Goal: Transaction & Acquisition: Purchase product/service

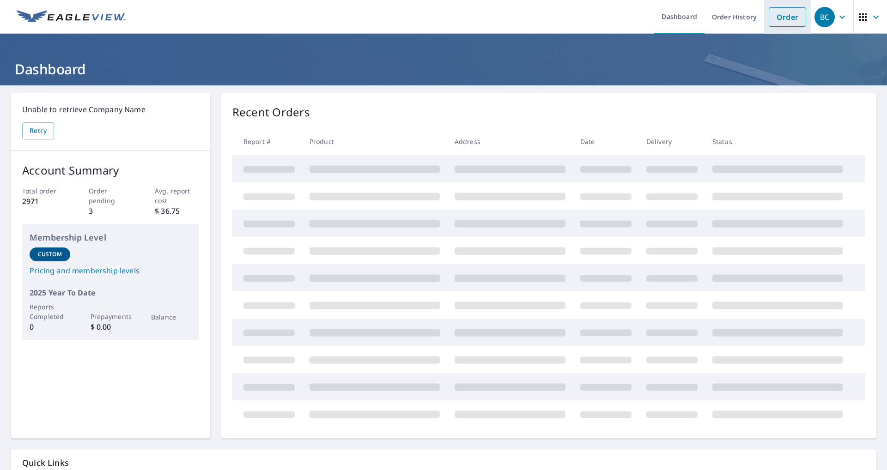
click at [791, 14] on link "Order" at bounding box center [787, 16] width 37 height 19
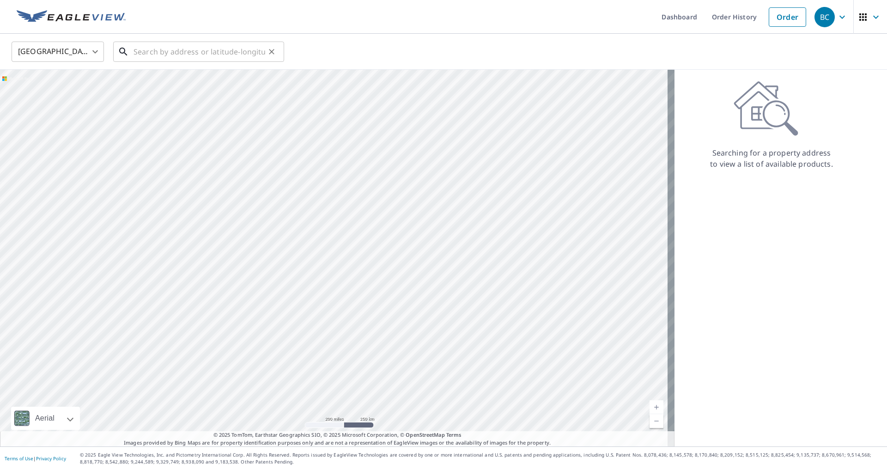
click at [187, 52] on input "text" at bounding box center [199, 52] width 132 height 26
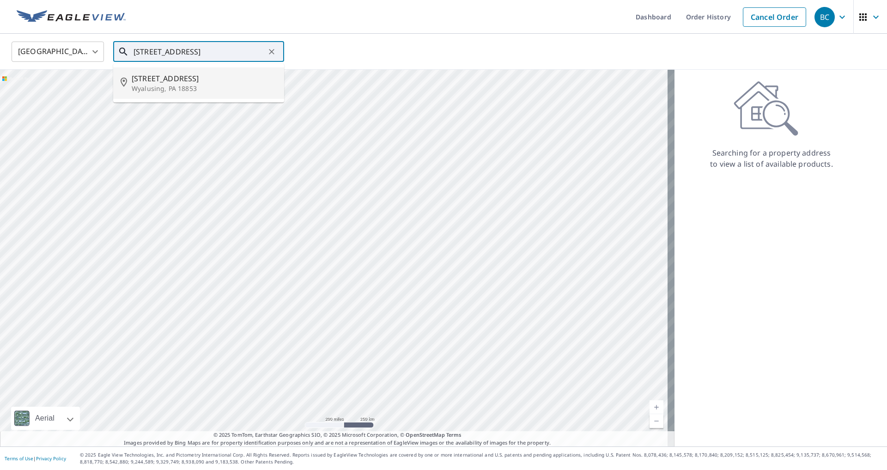
click at [183, 78] on span "[STREET_ADDRESS]" at bounding box center [204, 78] width 145 height 11
type input "[STREET_ADDRESS]"
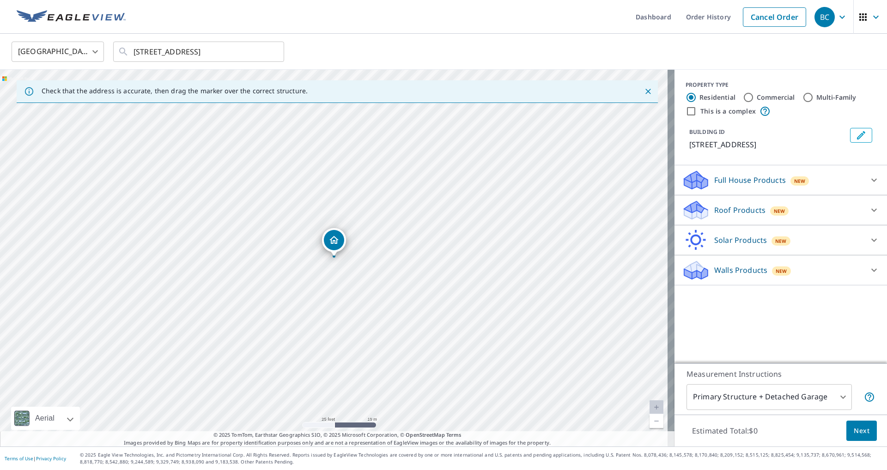
click at [727, 182] on p "Full House Products" at bounding box center [750, 180] width 72 height 11
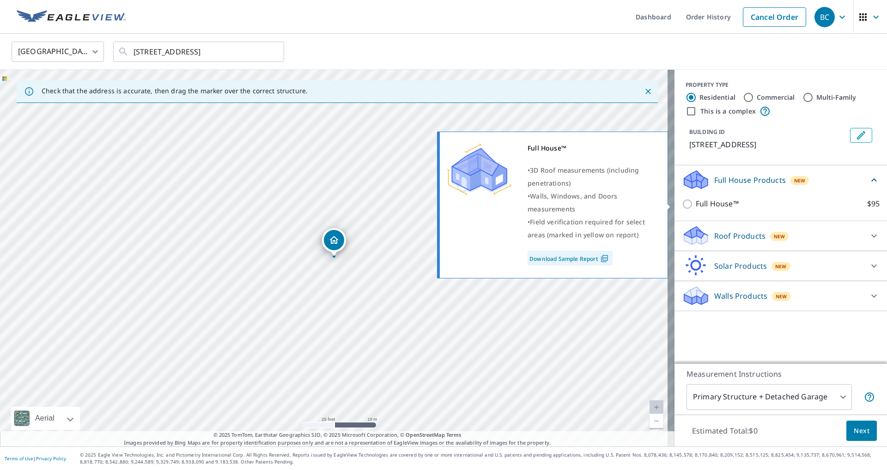
click at [716, 206] on p "Full House™" at bounding box center [717, 204] width 43 height 12
click at [696, 206] on input "Full House™ $95" at bounding box center [689, 204] width 14 height 11
checkbox input "true"
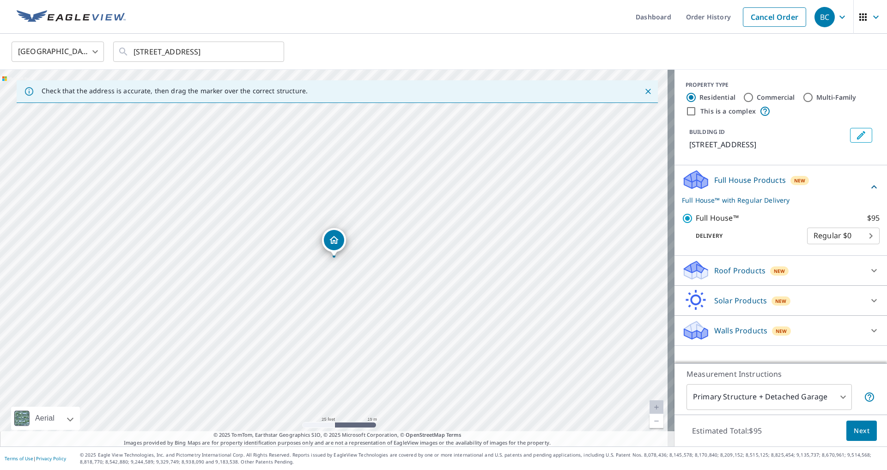
click at [860, 430] on span "Next" at bounding box center [862, 431] width 16 height 12
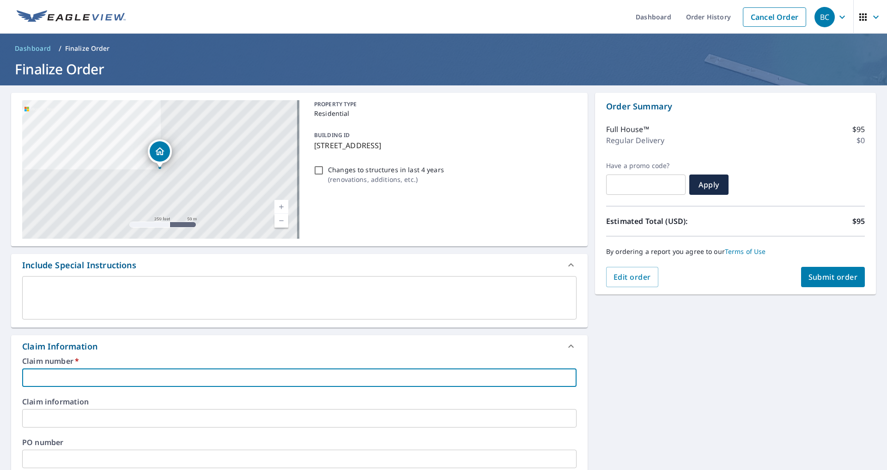
click at [59, 376] on input "text" at bounding box center [299, 378] width 554 height 18
paste input "3604289"
type input "3604289"
checkbox input "true"
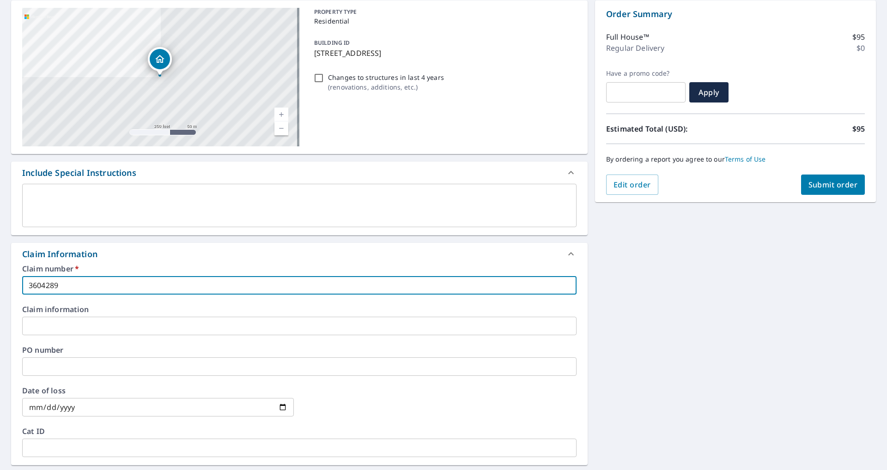
scroll to position [185, 0]
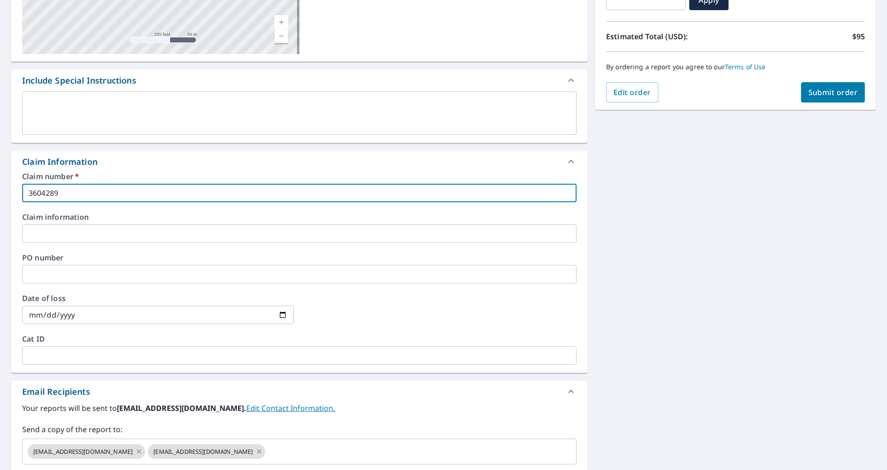
type input "3604289"
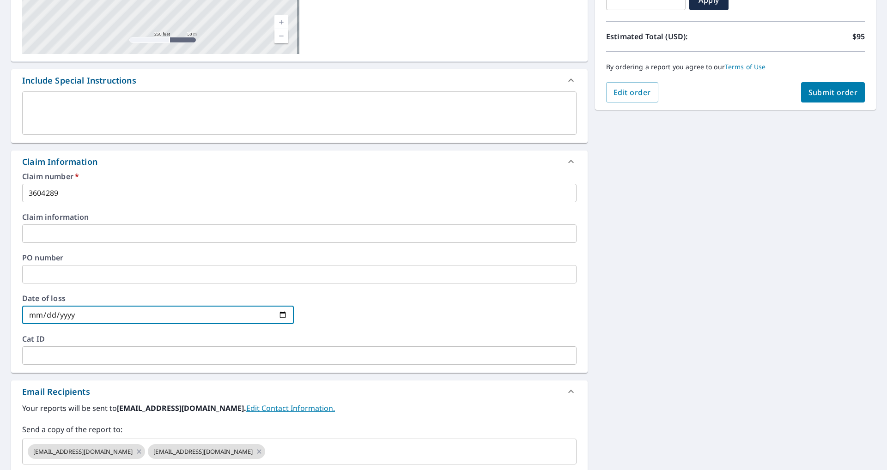
click at [281, 315] on input "date" at bounding box center [158, 315] width 272 height 18
type input "[DATE]"
checkbox input "true"
type input "[DATE]"
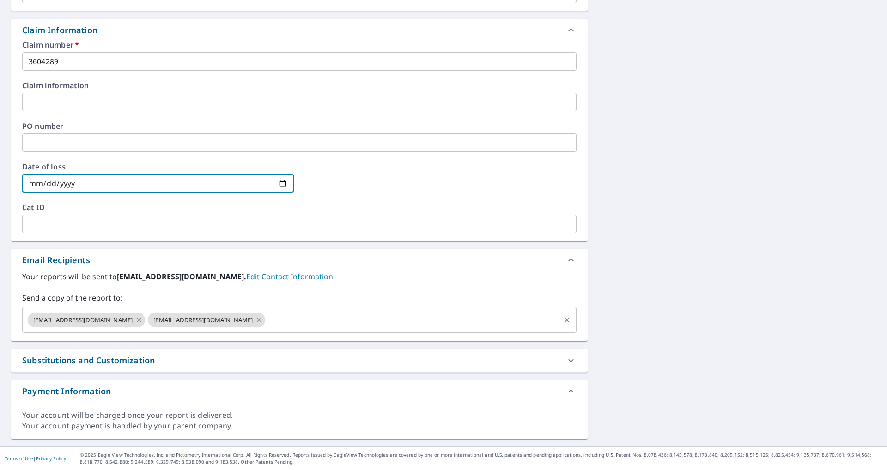
click at [267, 317] on input "text" at bounding box center [413, 320] width 292 height 18
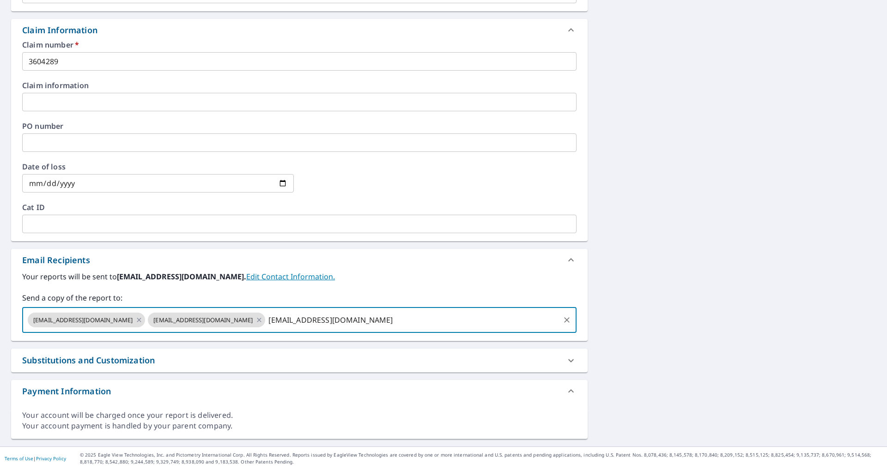
type input "[EMAIL_ADDRESS][DOMAIN_NAME]"
checkbox input "true"
type input "[EMAIL_ADDRESS][DOMAIN_NAME]"
checkbox input "true"
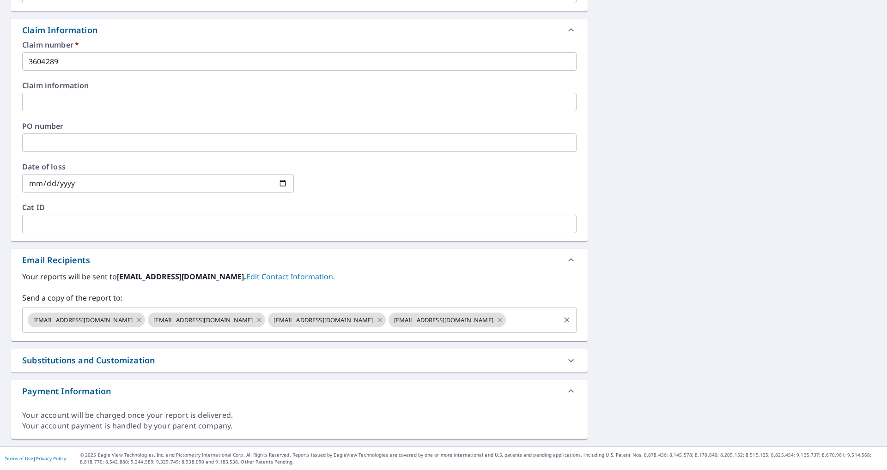
click at [507, 315] on input "text" at bounding box center [532, 320] width 51 height 18
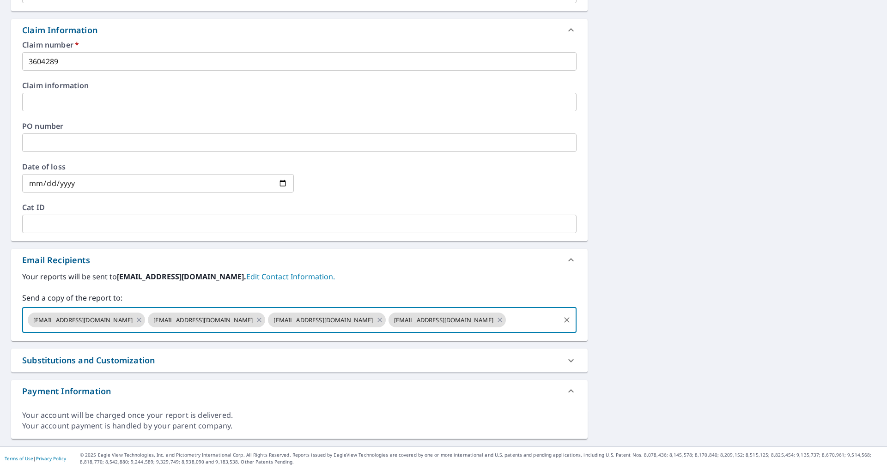
paste input "[EMAIL_ADDRESS][DOMAIN_NAME]"
type input "[EMAIL_ADDRESS][DOMAIN_NAME]"
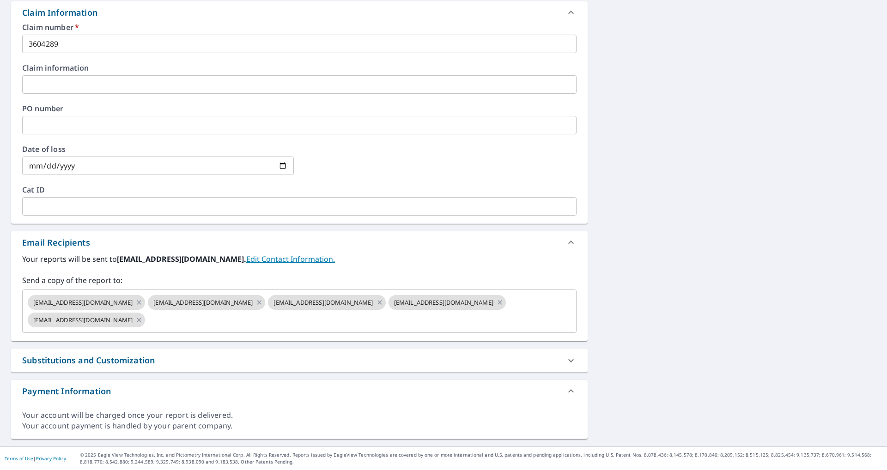
scroll to position [0, 0]
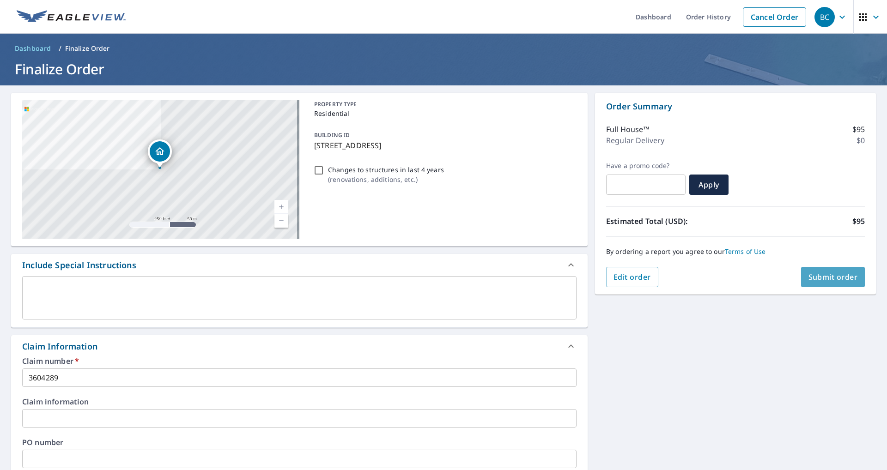
click at [823, 279] on span "Submit order" at bounding box center [832, 277] width 49 height 10
checkbox input "true"
